Goal: Navigation & Orientation: Find specific page/section

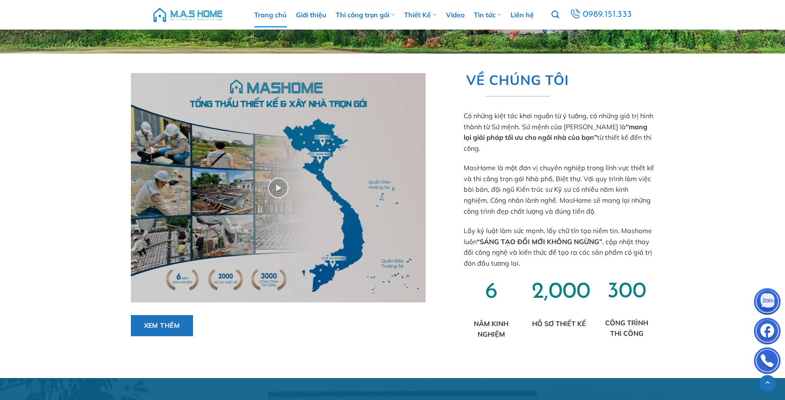
scroll to position [240, 0]
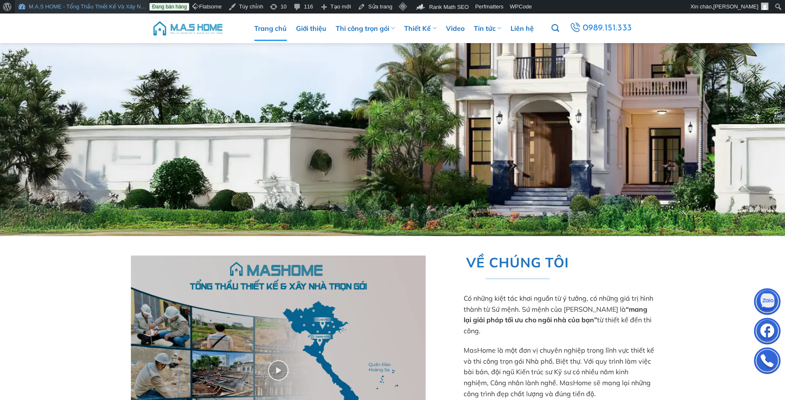
click at [96, 7] on link "M.A.S HOME - Tổng Thầu Thiết Kế Và Xây N…" at bounding box center [82, 7] width 135 height 14
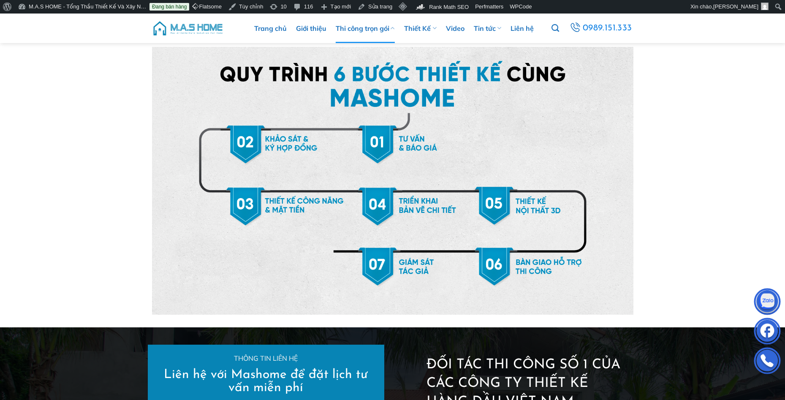
scroll to position [507, 0]
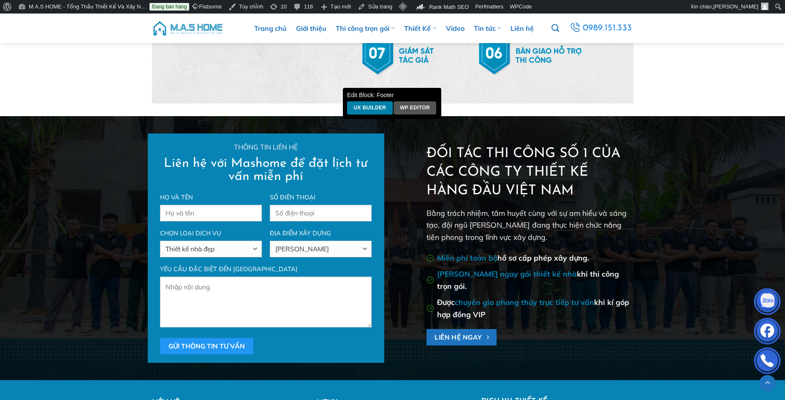
click at [372, 106] on link "UX Builder" at bounding box center [370, 107] width 46 height 13
